Goal: Information Seeking & Learning: Learn about a topic

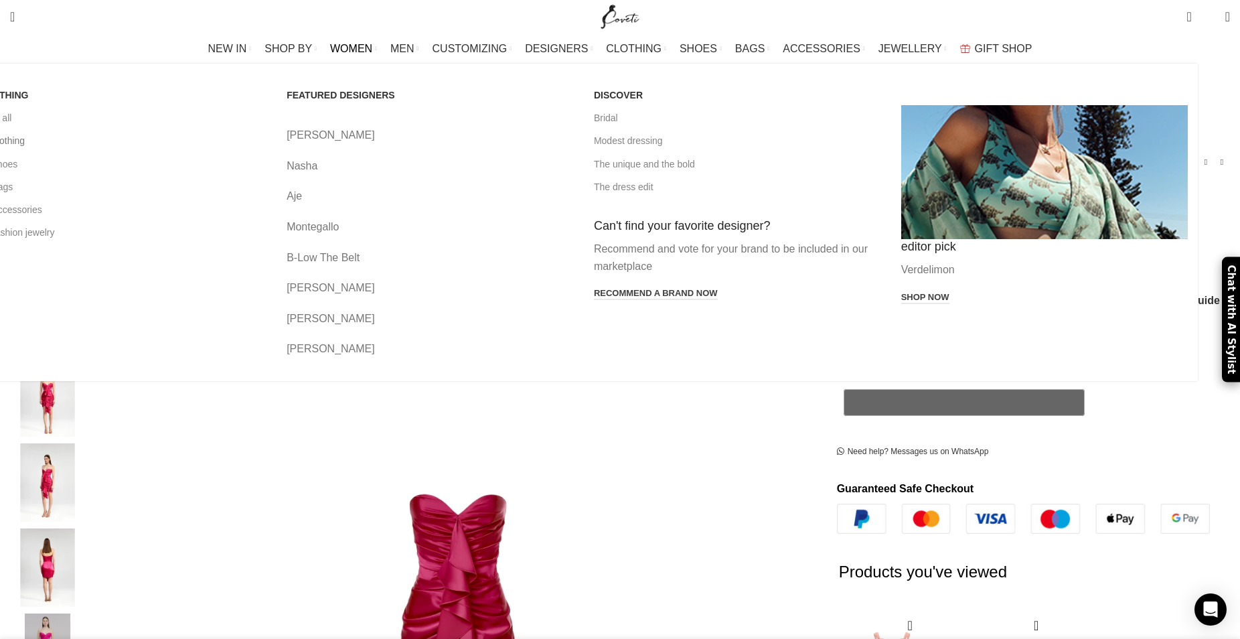
click at [250, 142] on link "All clothing" at bounding box center [122, 140] width 287 height 23
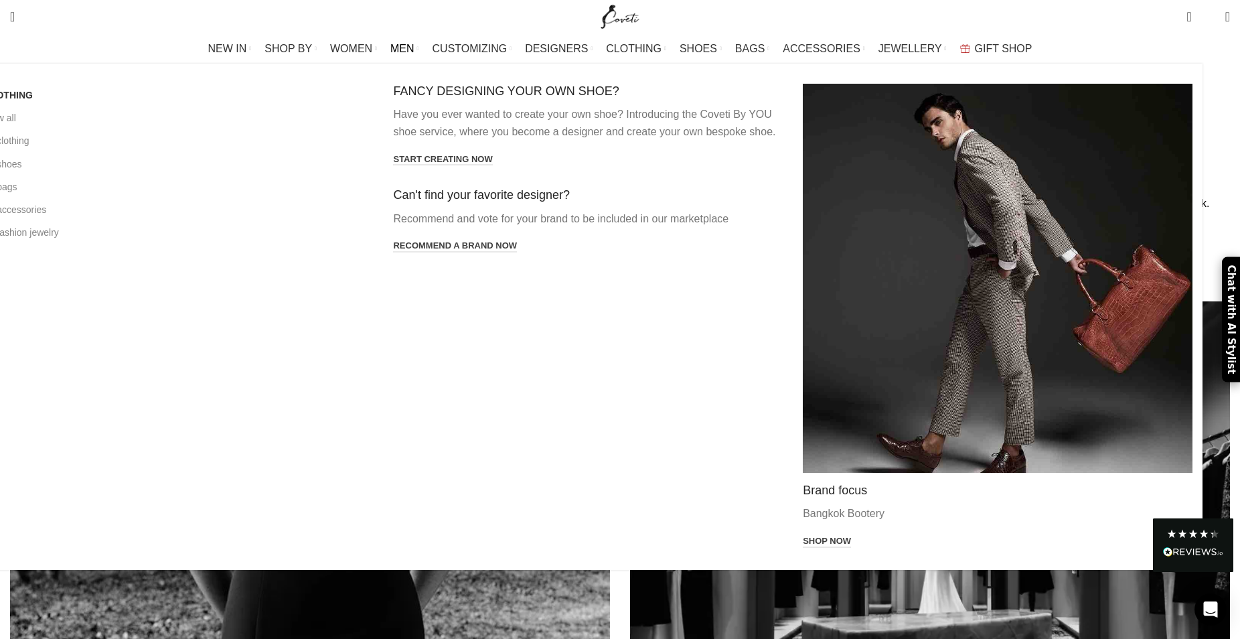
scroll to position [956, 0]
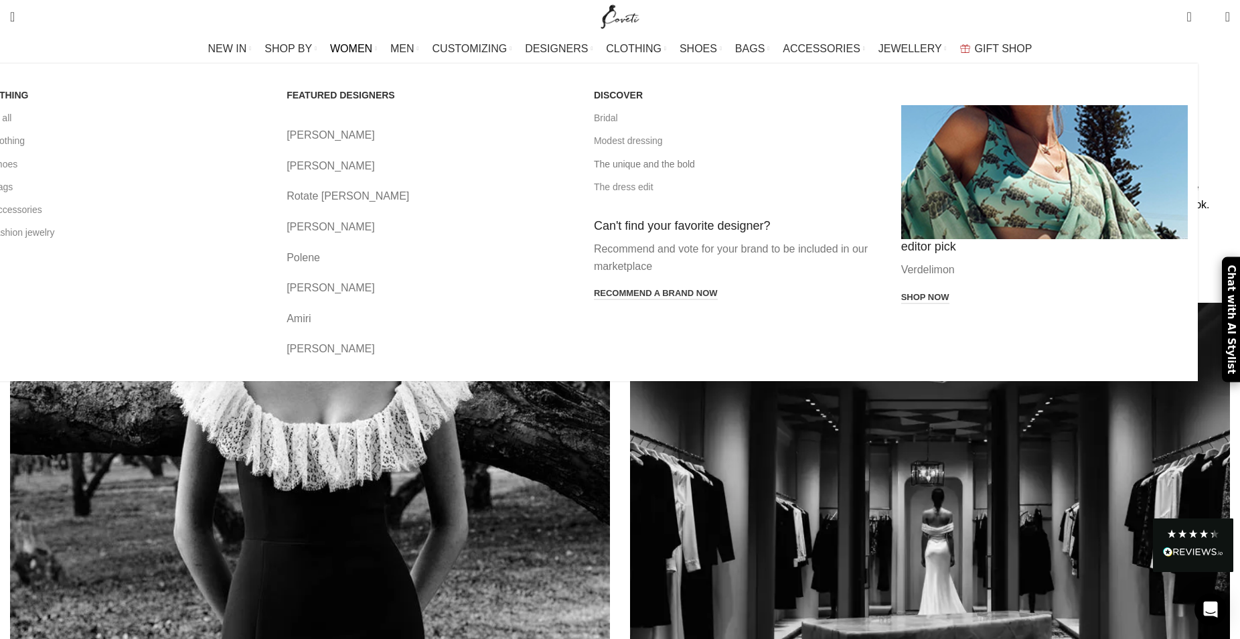
click at [671, 163] on link "The unique and the bold" at bounding box center [737, 164] width 287 height 23
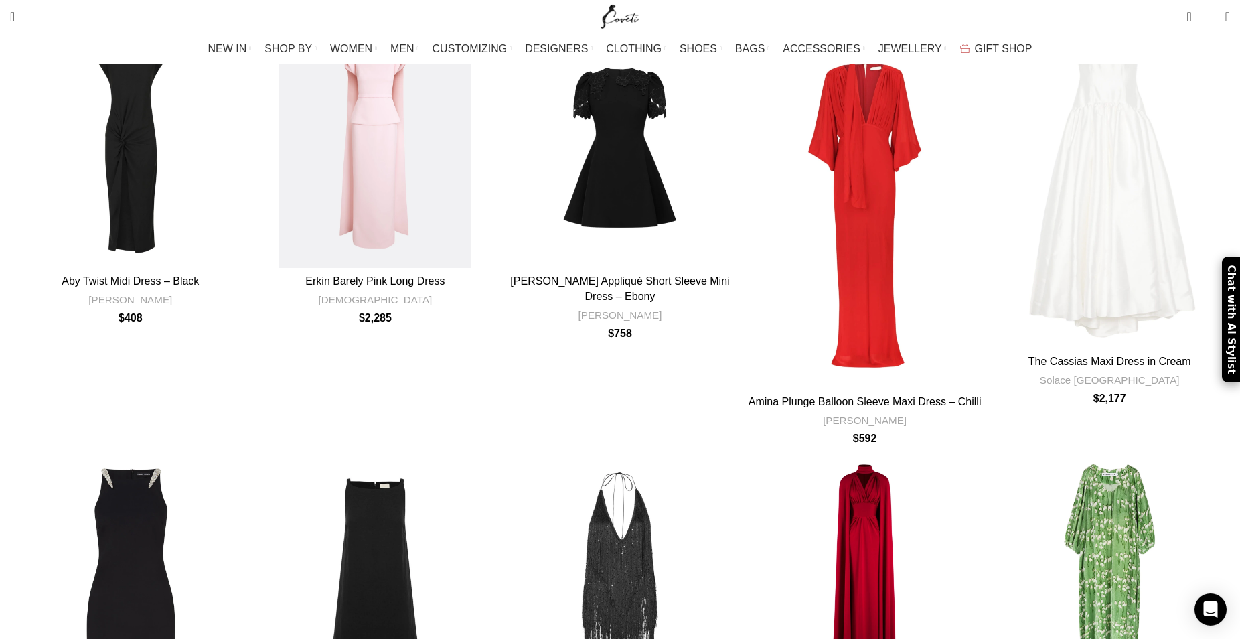
scroll to position [3908, 0]
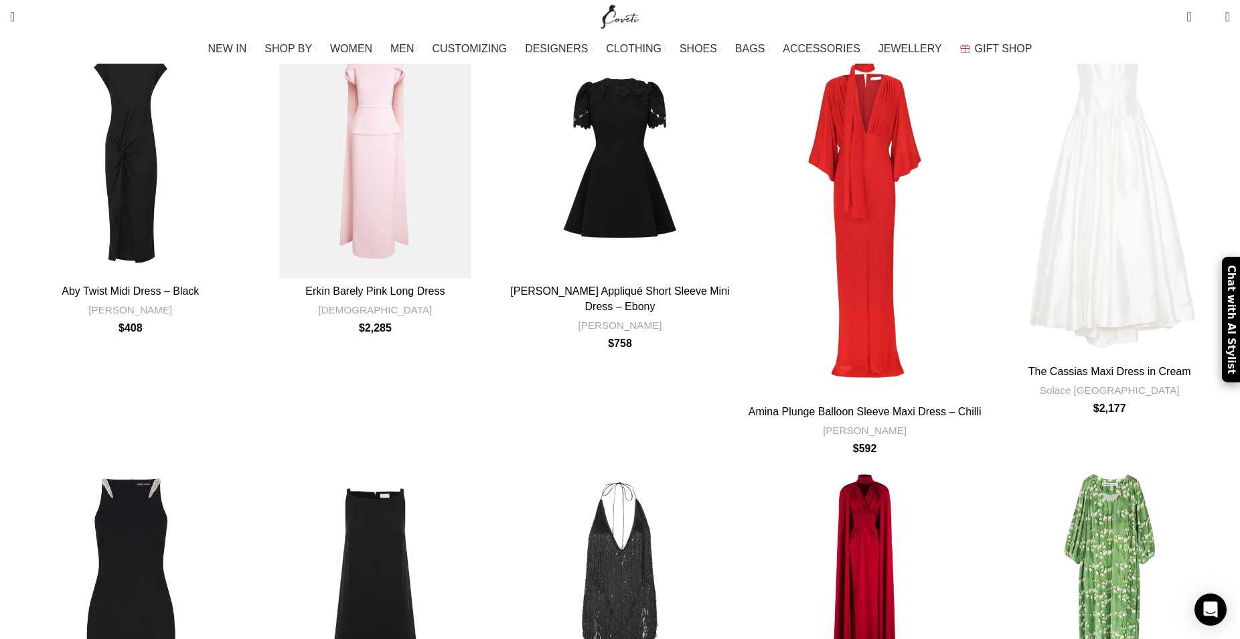
drag, startPoint x: 886, startPoint y: 304, endPoint x: 945, endPoint y: 304, distance: 58.9
copy link "Hana Belted"
